Goal: Task Accomplishment & Management: Use online tool/utility

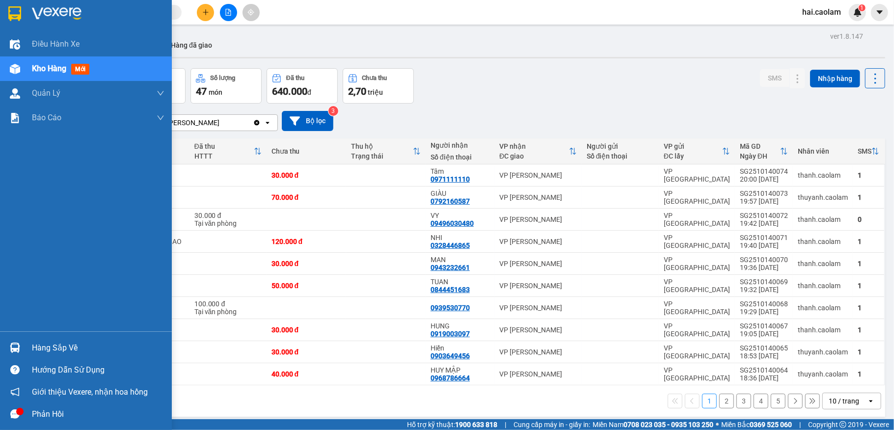
click at [105, 345] on div "Hàng sắp về" at bounding box center [98, 348] width 133 height 15
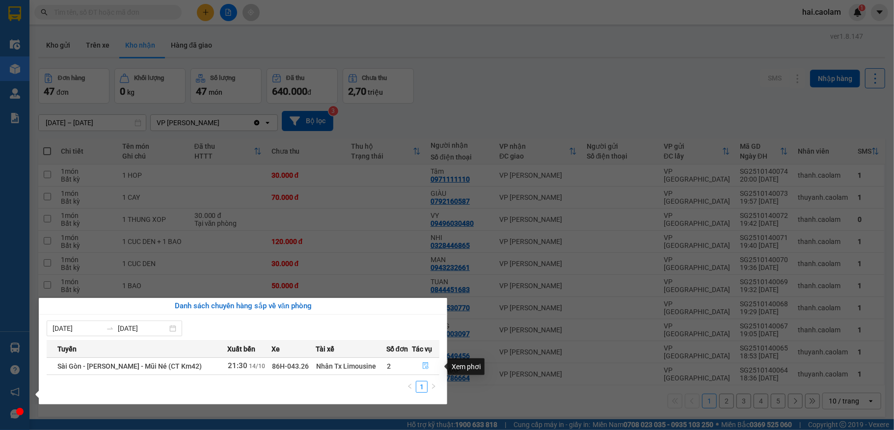
click at [425, 366] on icon "file-done" at bounding box center [425, 365] width 7 height 7
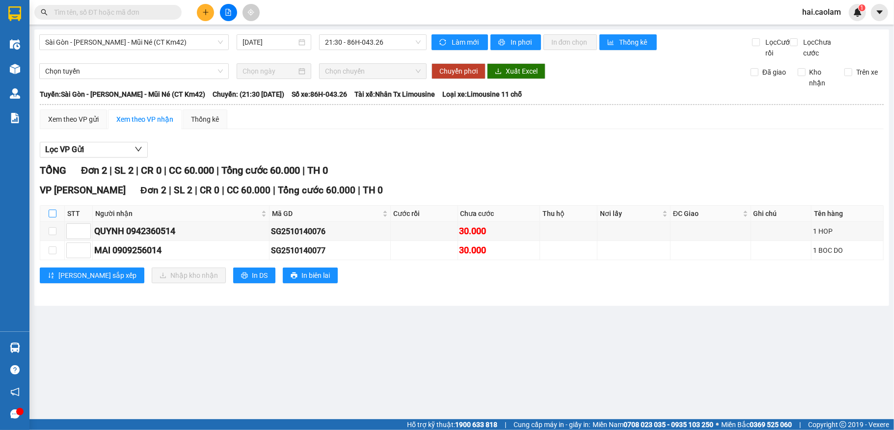
drag, startPoint x: 54, startPoint y: 224, endPoint x: 123, endPoint y: 313, distance: 111.9
click at [54, 217] on input "checkbox" at bounding box center [53, 214] width 8 height 8
checkbox input "true"
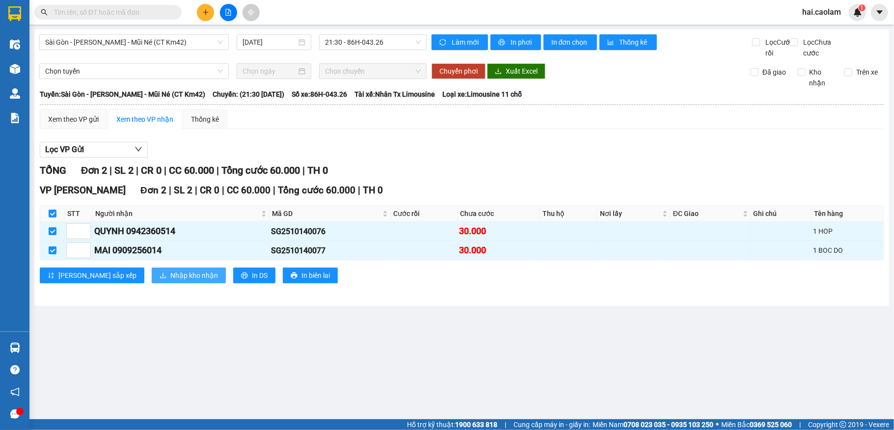
click at [170, 281] on span "Nhập kho nhận" at bounding box center [194, 275] width 48 height 11
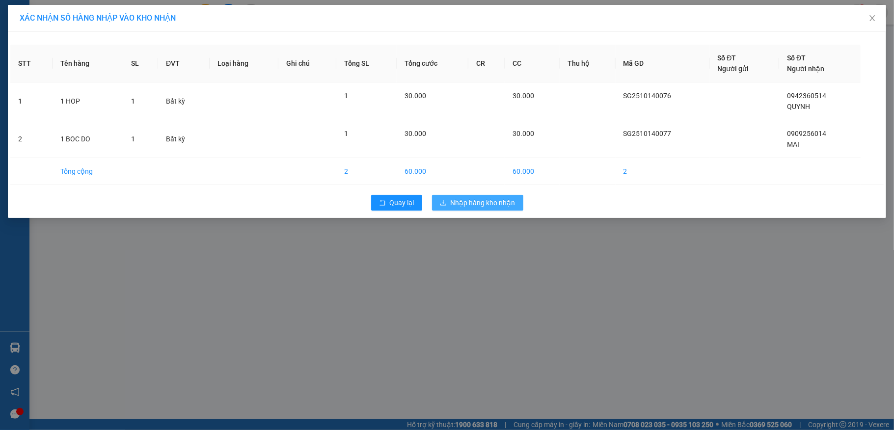
click at [487, 206] on span "Nhập hàng kho nhận" at bounding box center [483, 202] width 65 height 11
